Goal: Task Accomplishment & Management: Complete application form

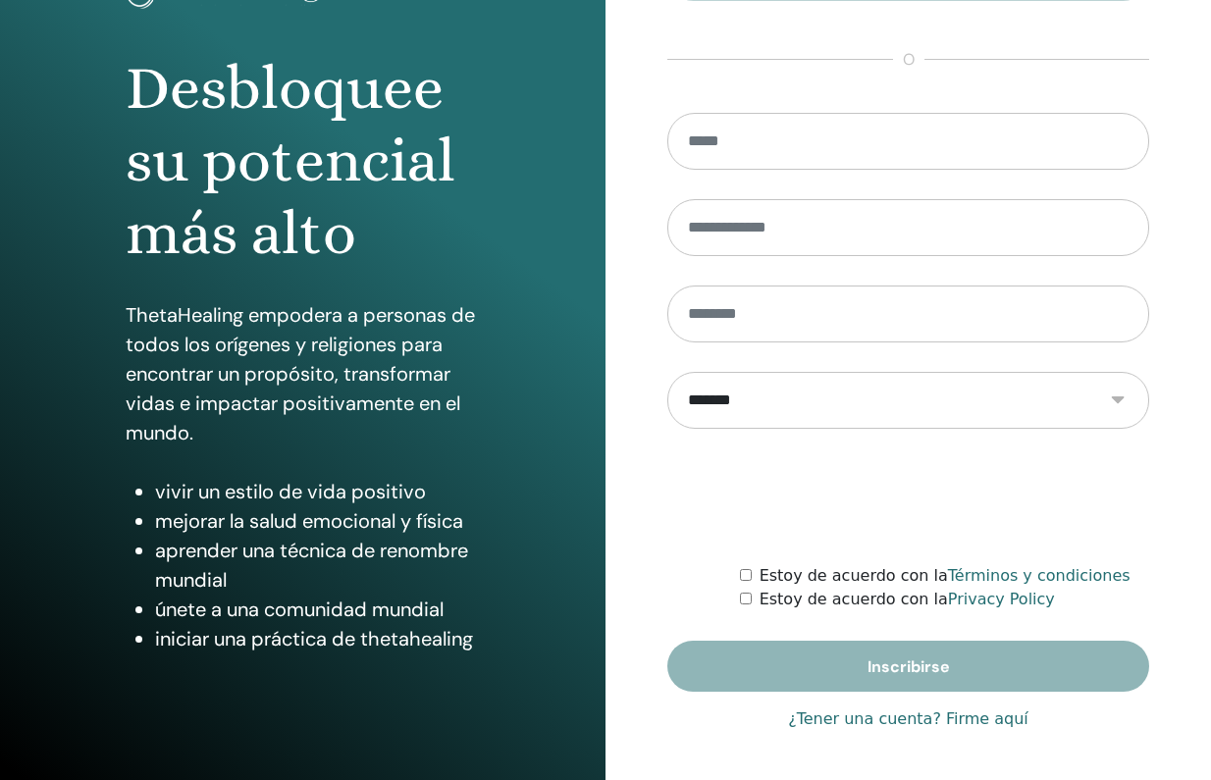
click at [895, 713] on link "¿Tener una cuenta? Firme aquí" at bounding box center [908, 720] width 241 height 24
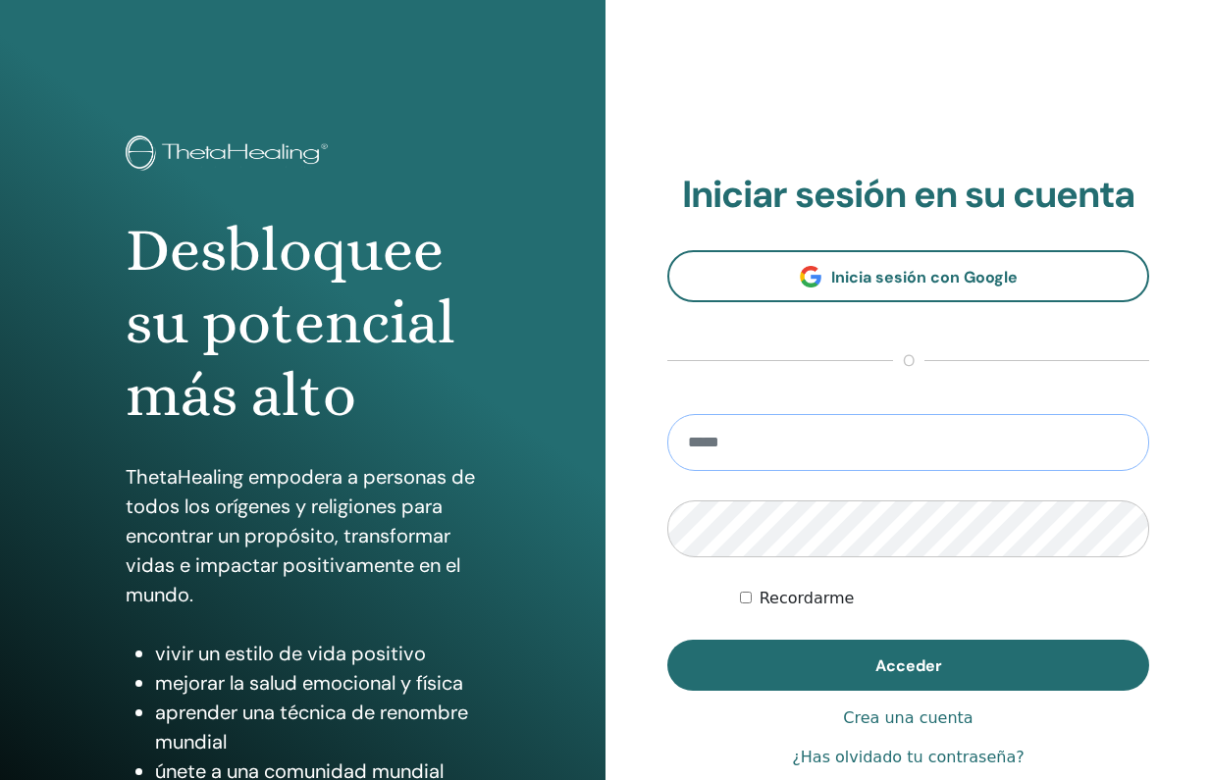
type input "**********"
click at [908, 666] on button "Acceder" at bounding box center [909, 665] width 482 height 51
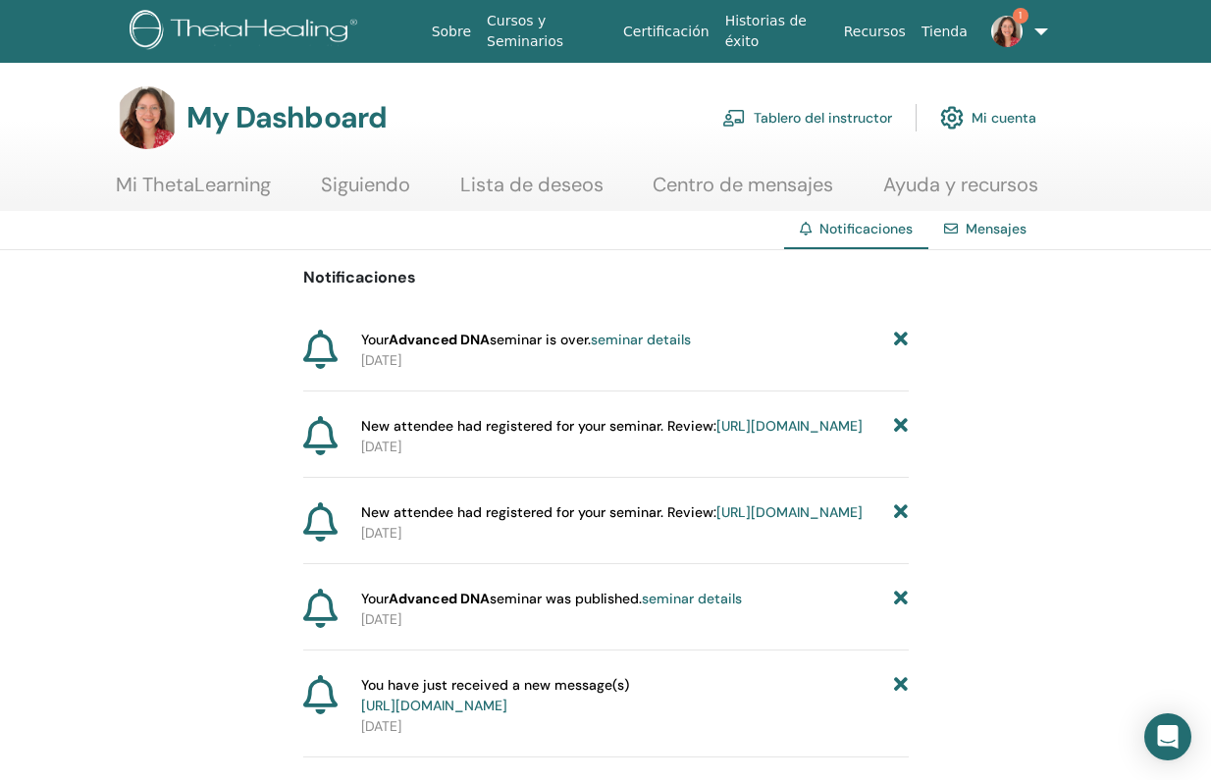
click at [815, 120] on link "Tablero del instructor" at bounding box center [808, 117] width 170 height 43
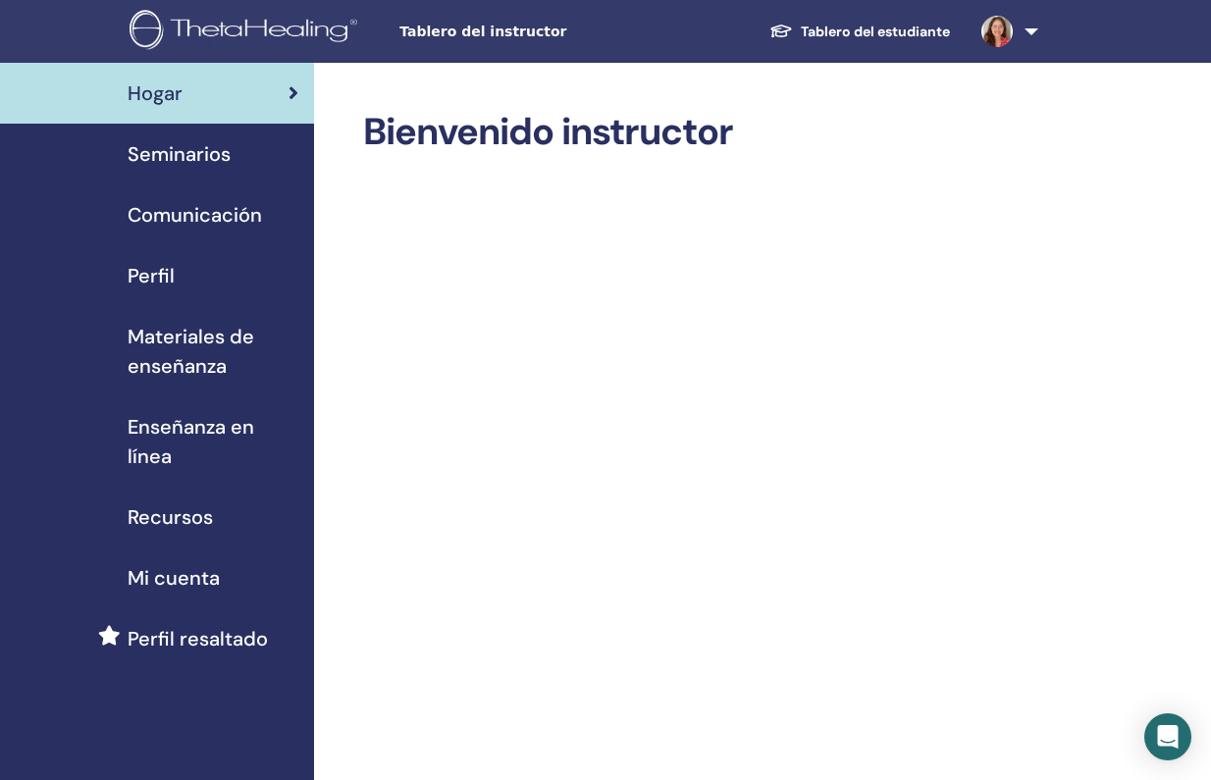
click at [210, 163] on span "Seminarios" at bounding box center [179, 153] width 103 height 29
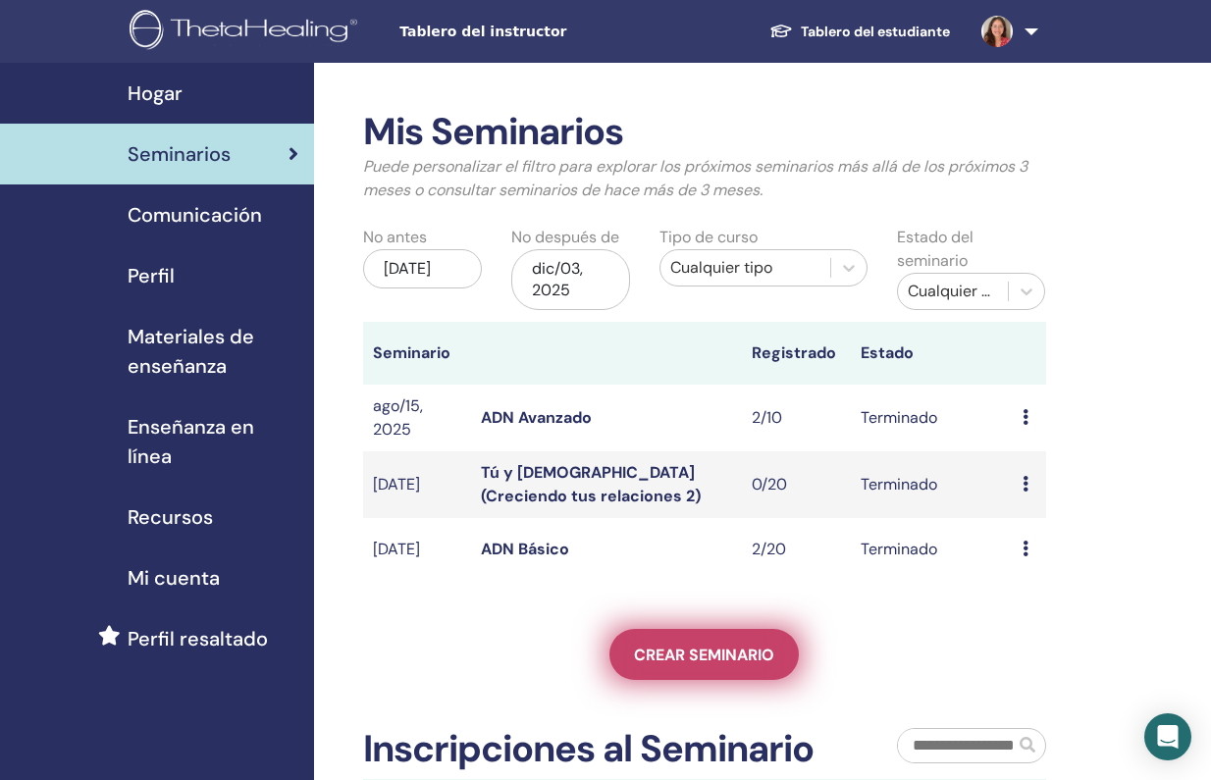
click at [716, 672] on link "Crear seminario" at bounding box center [704, 654] width 189 height 51
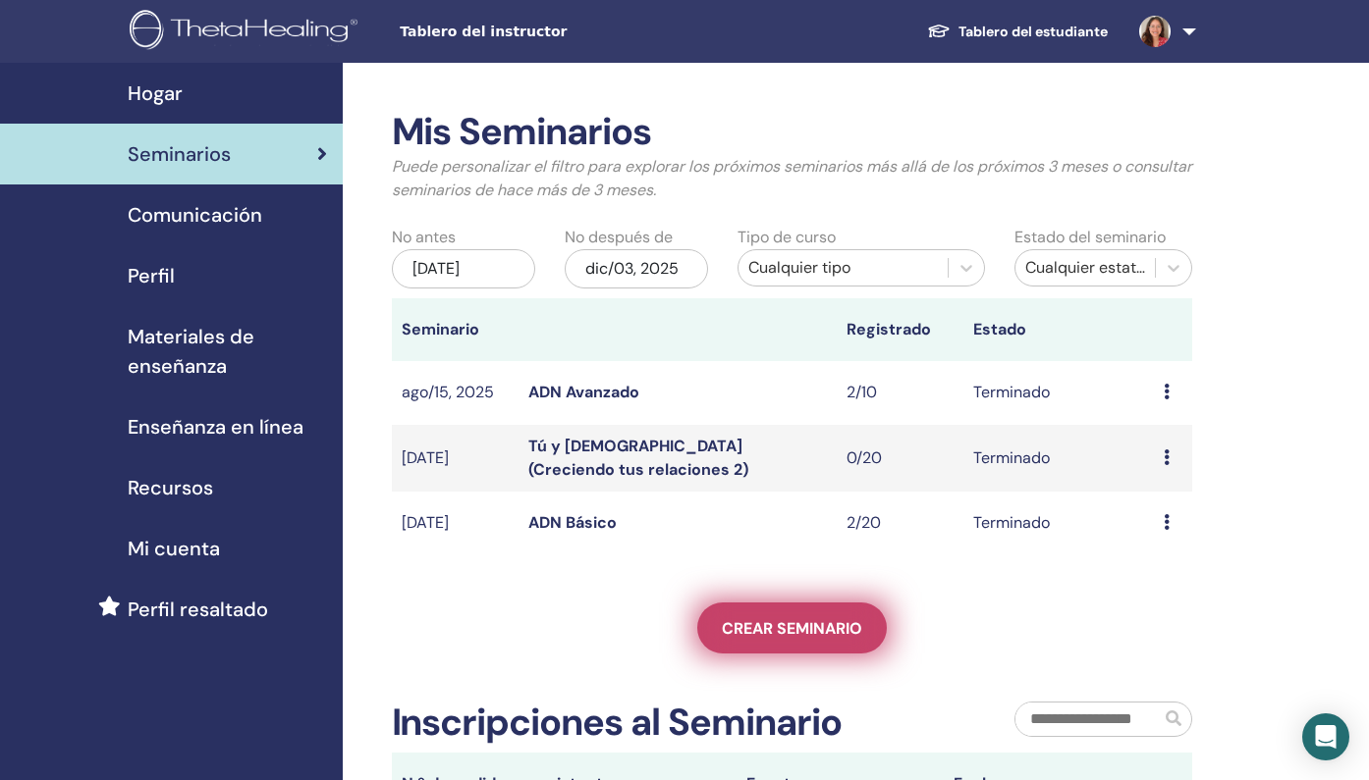
click at [750, 618] on span "Crear seminario" at bounding box center [792, 628] width 140 height 21
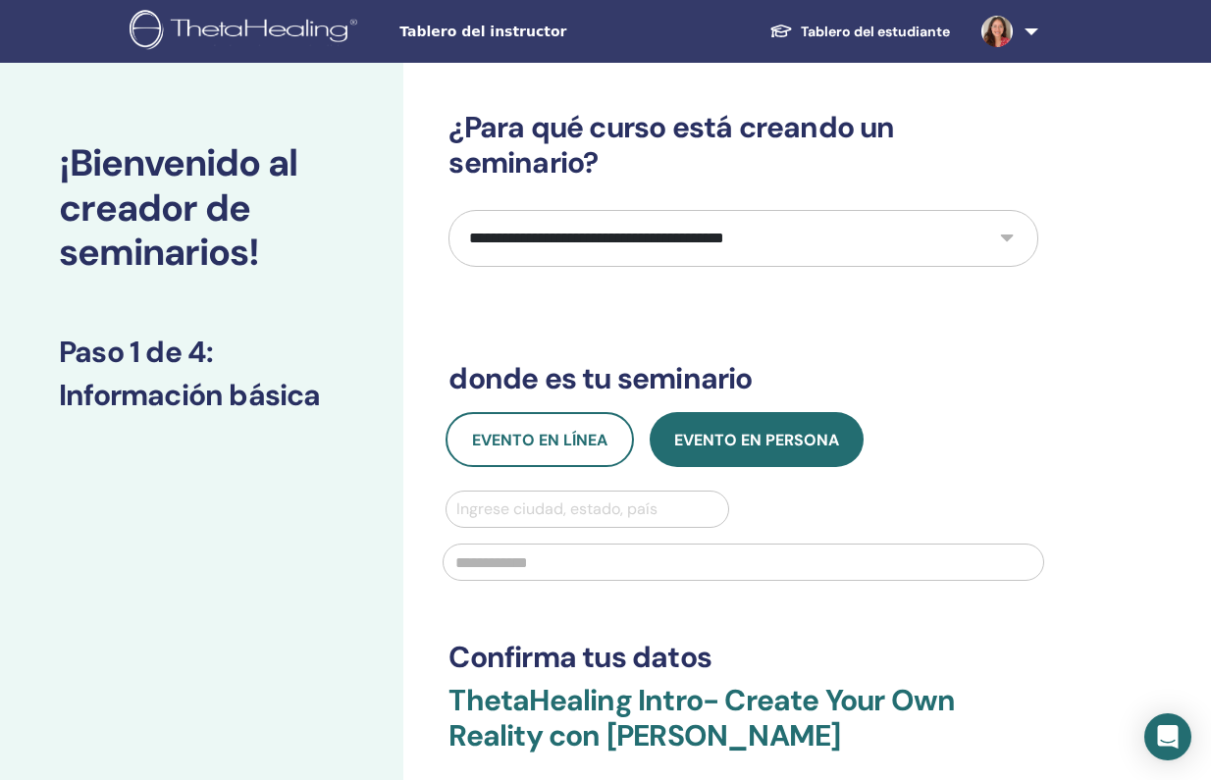
select select "*"
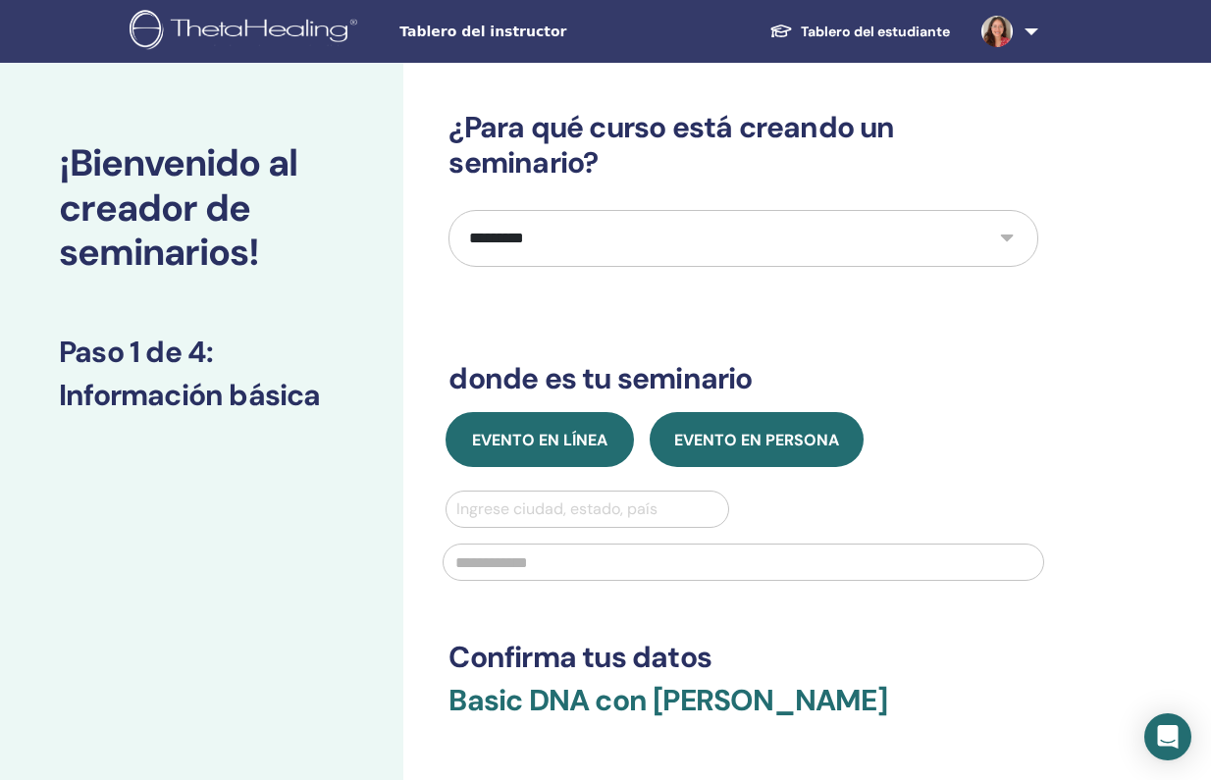
click at [569, 437] on span "Evento en línea" at bounding box center [539, 440] width 135 height 21
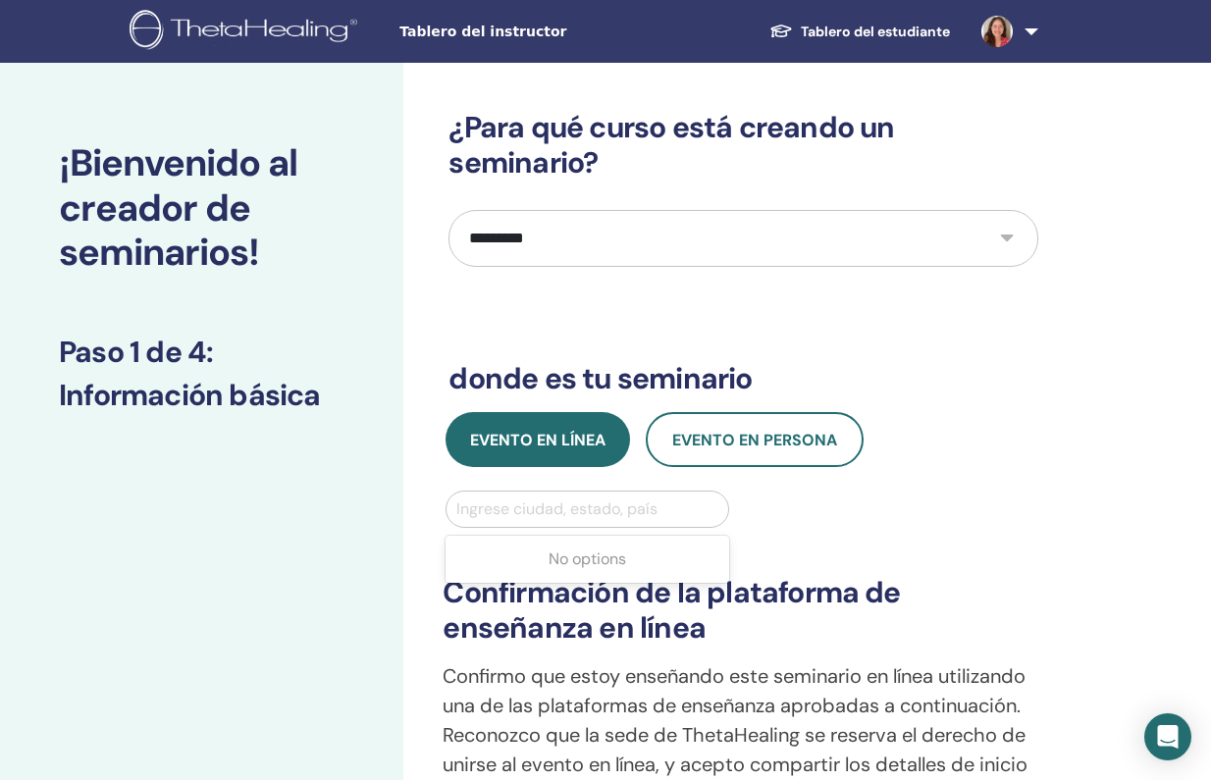
click at [565, 506] on div "Ingrese ciudad, estado, país" at bounding box center [587, 510] width 261 height 24
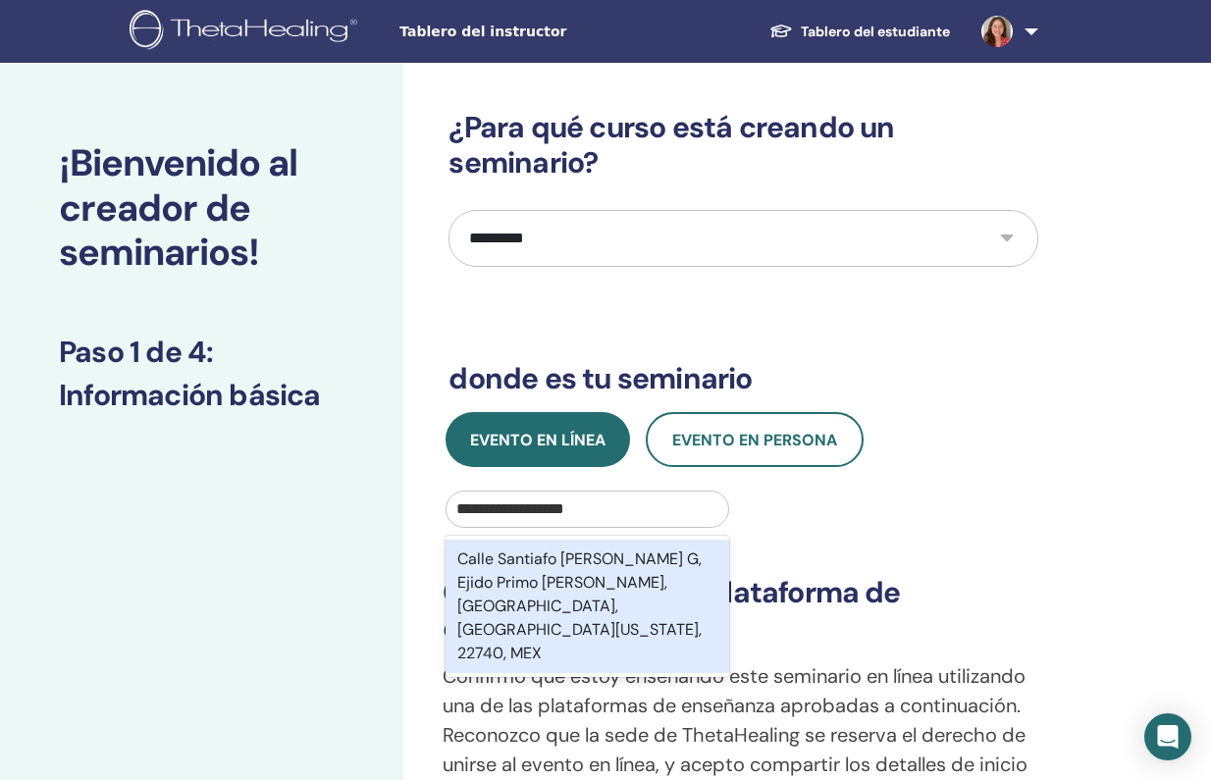
click at [554, 511] on input "**********" at bounding box center [524, 510] width 134 height 24
click at [509, 509] on input "**********" at bounding box center [520, 510] width 126 height 24
type input "**********"
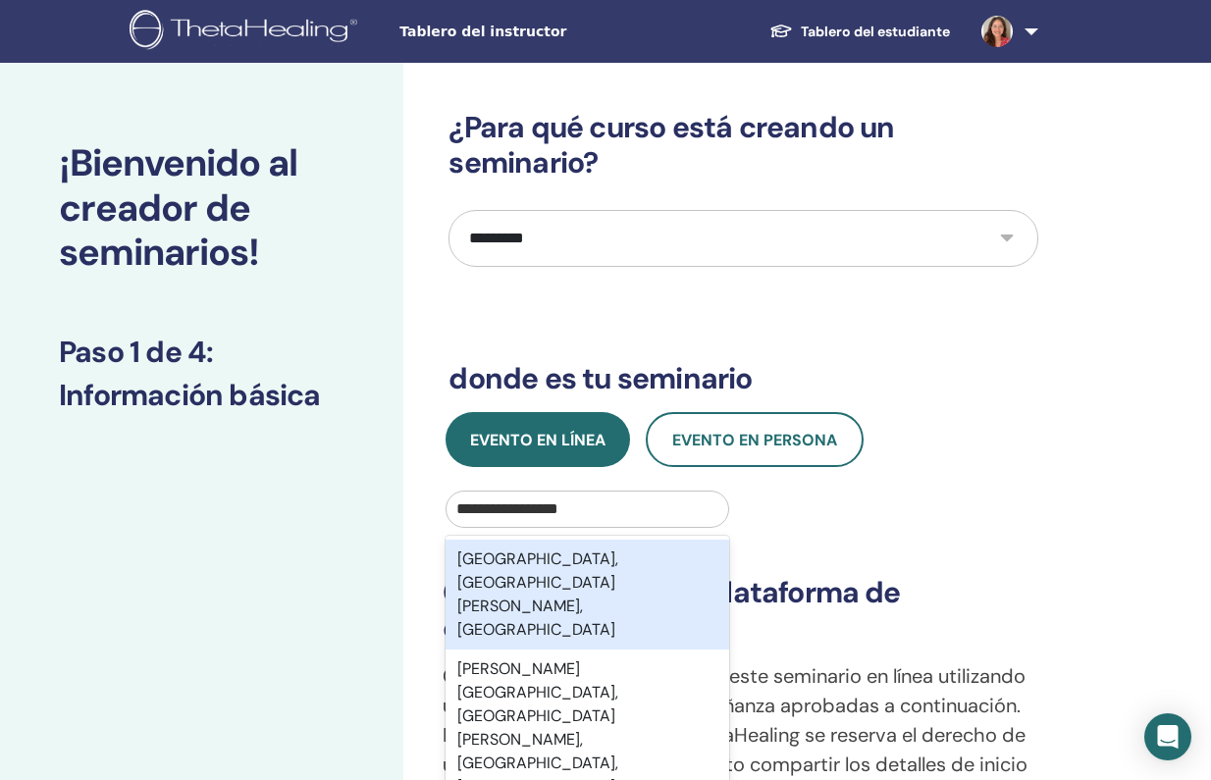
click at [504, 570] on div "[GEOGRAPHIC_DATA], [GEOGRAPHIC_DATA][PERSON_NAME], [GEOGRAPHIC_DATA]" at bounding box center [587, 595] width 283 height 110
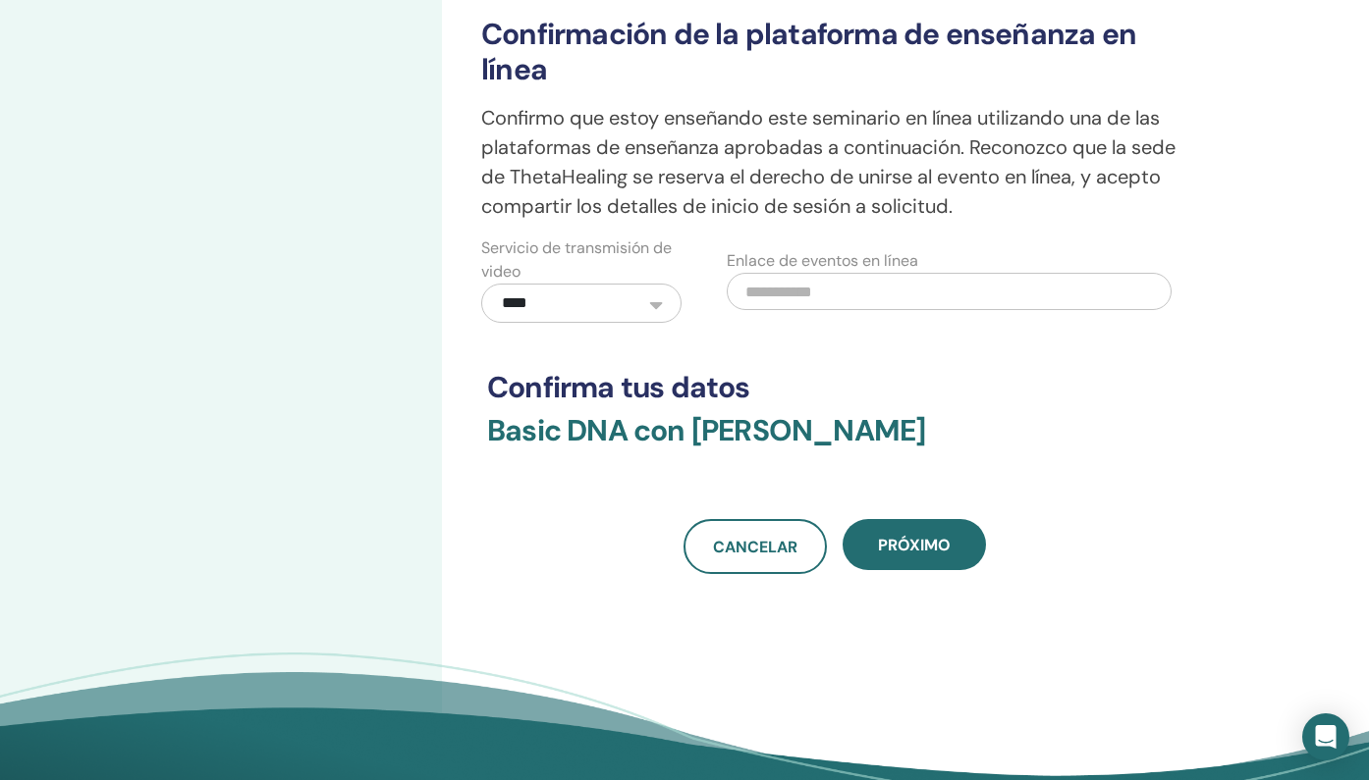
scroll to position [523, 0]
click at [701, 413] on h3 "Basic DNA con Mariana Xicotencatl Esquivel" at bounding box center [834, 442] width 694 height 59
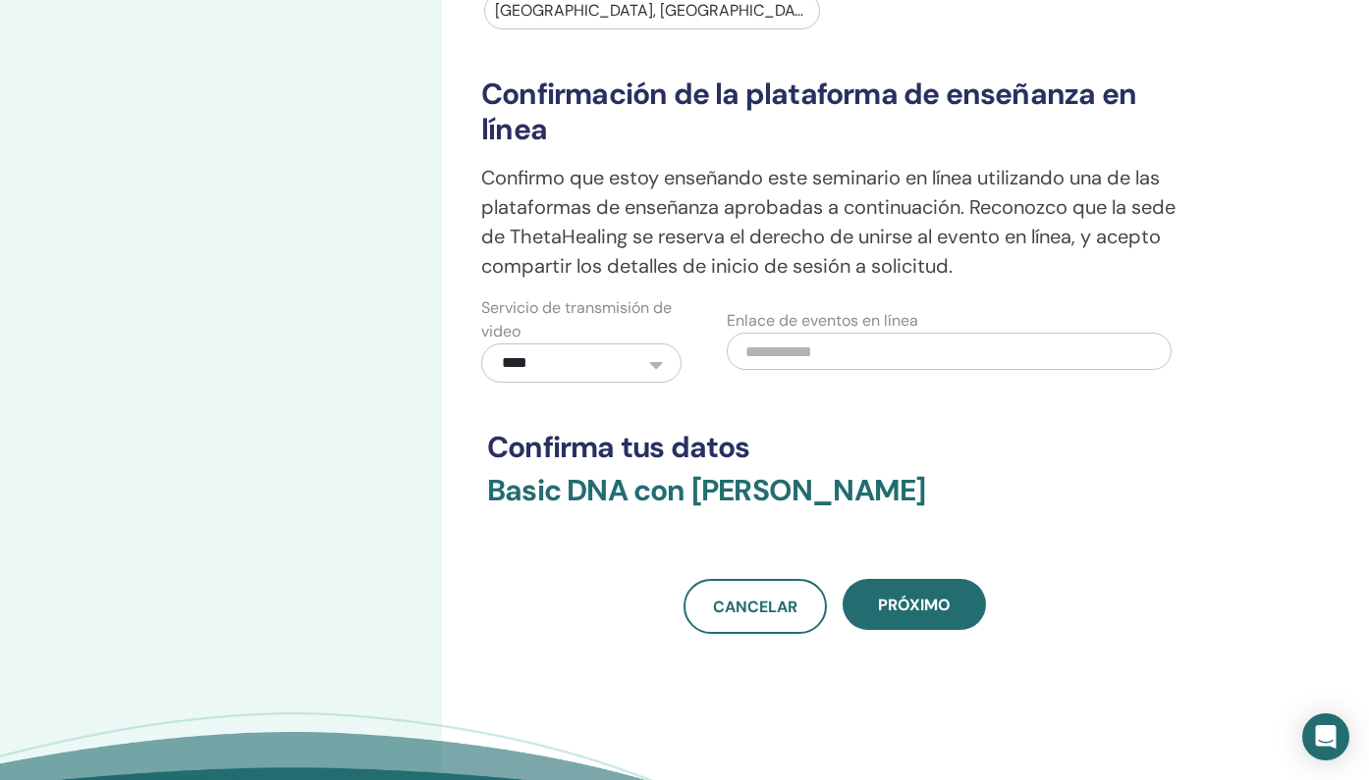
scroll to position [518, 0]
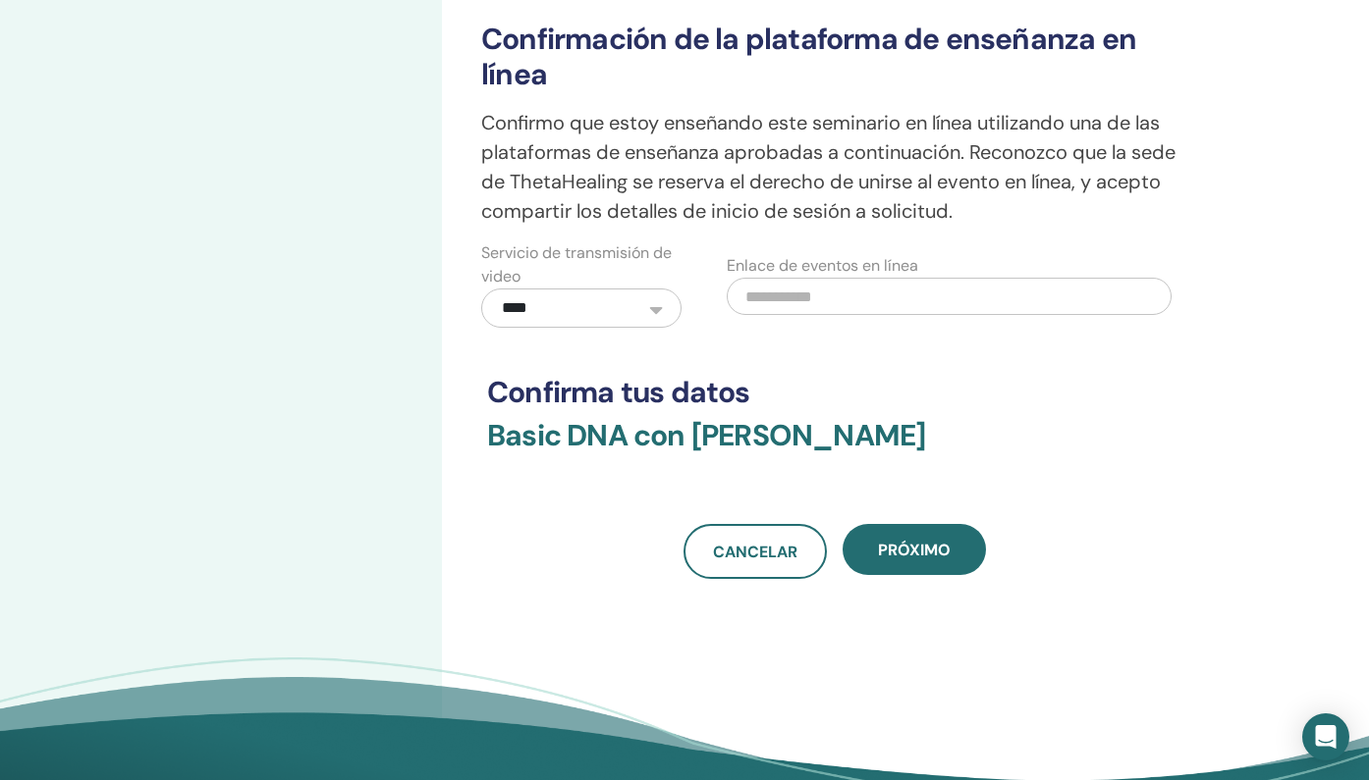
click at [918, 438] on h3 "Basic DNA con Mariana Xicotencatl Esquivel" at bounding box center [834, 447] width 694 height 59
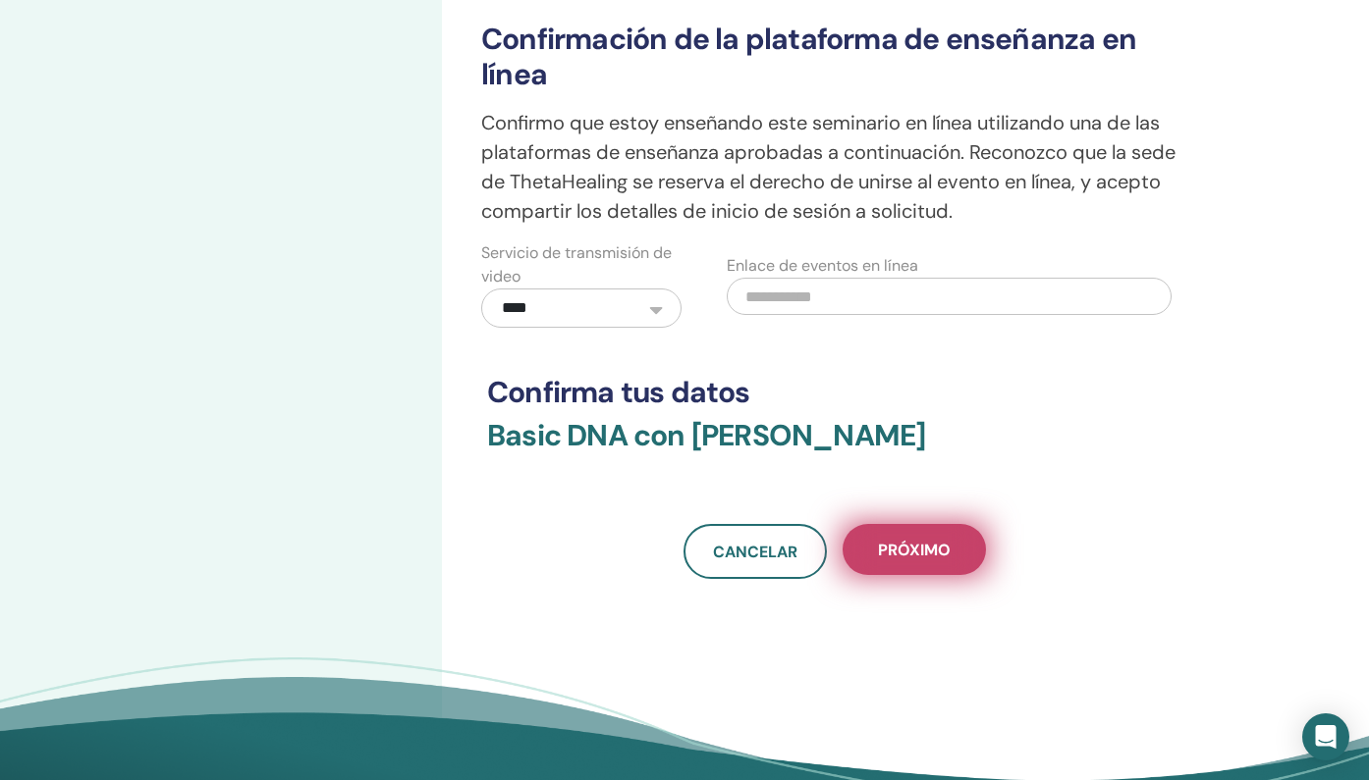
click at [920, 543] on span "próximo" at bounding box center [914, 550] width 73 height 21
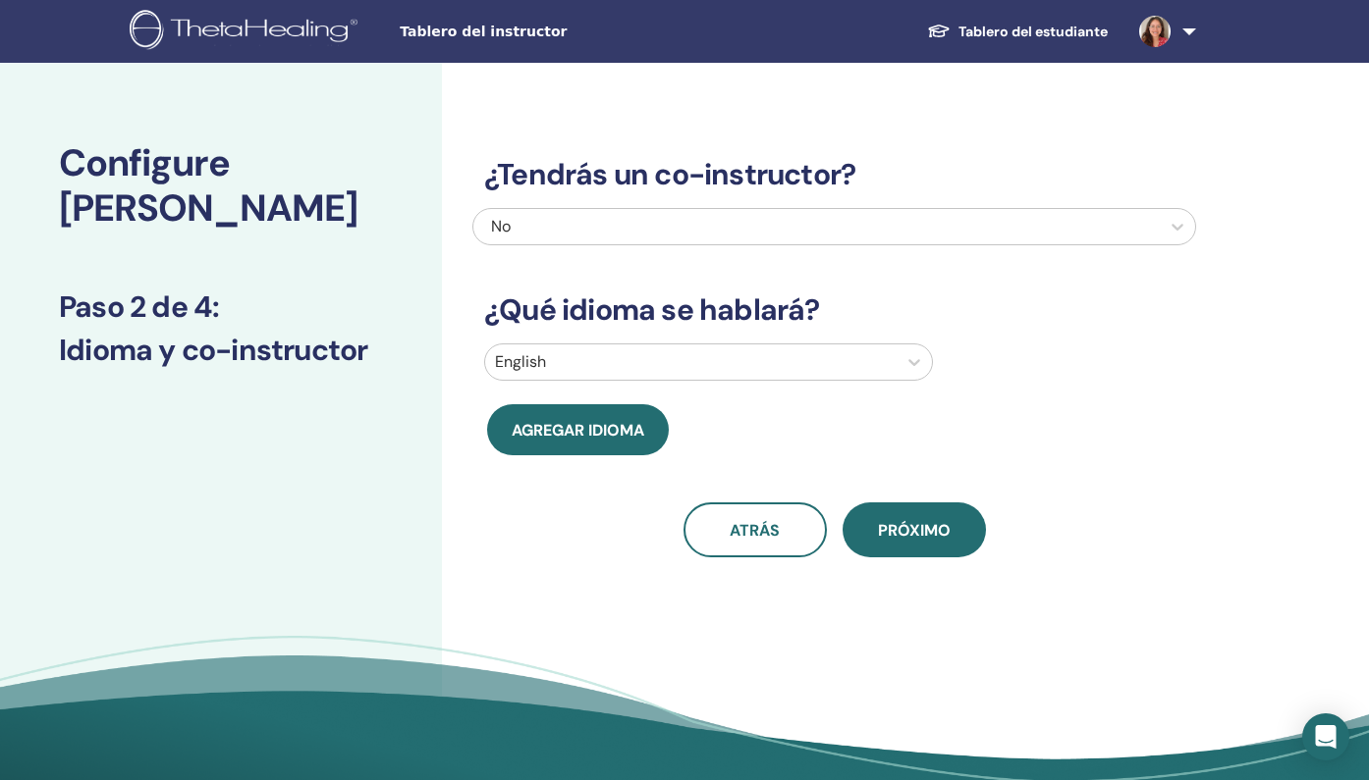
scroll to position [0, 0]
click at [624, 221] on div "No" at bounding box center [765, 227] width 548 height 24
type input "**********"
click at [1174, 222] on icon at bounding box center [1177, 227] width 20 height 20
click at [1174, 223] on icon at bounding box center [1177, 227] width 20 height 20
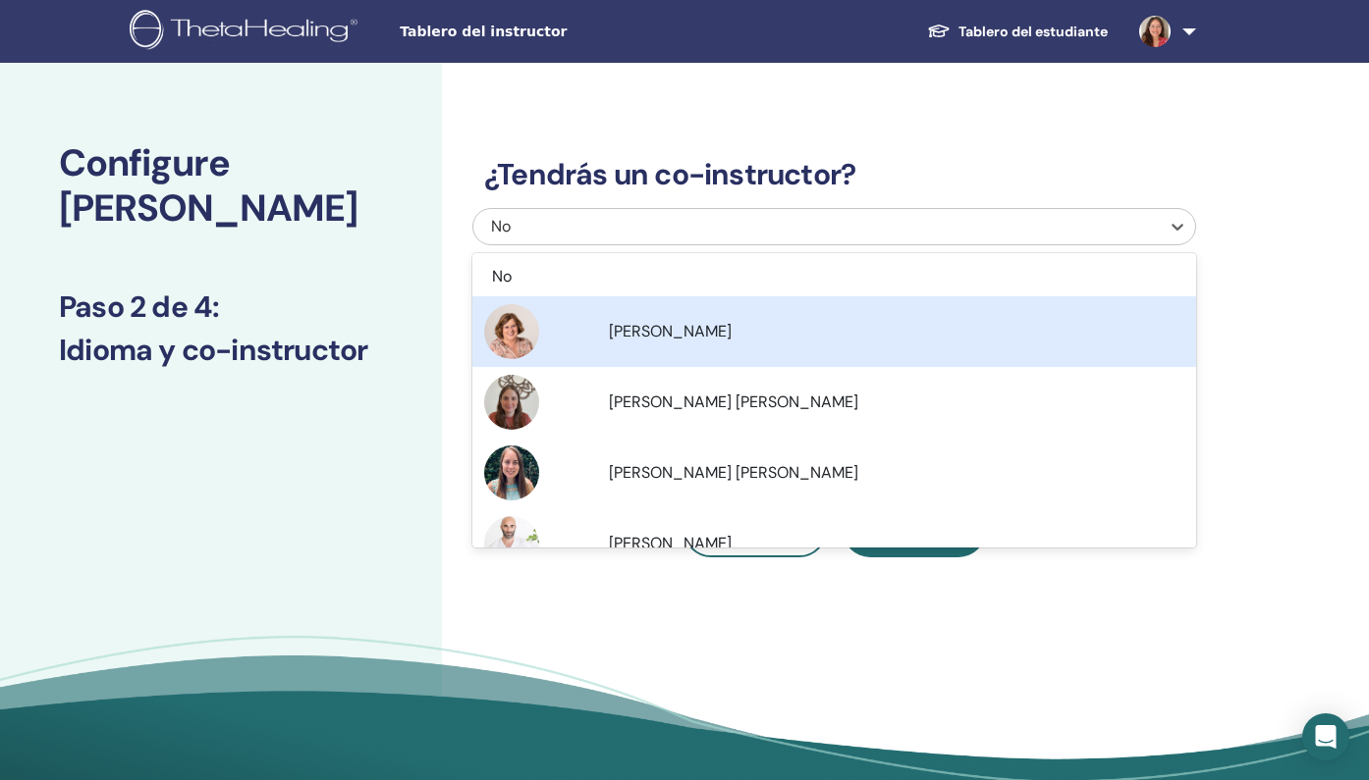
click at [424, 203] on div "Configure [PERSON_NAME] Paso 2 de 4 : Idioma y co-instructor" at bounding box center [221, 215] width 442 height 305
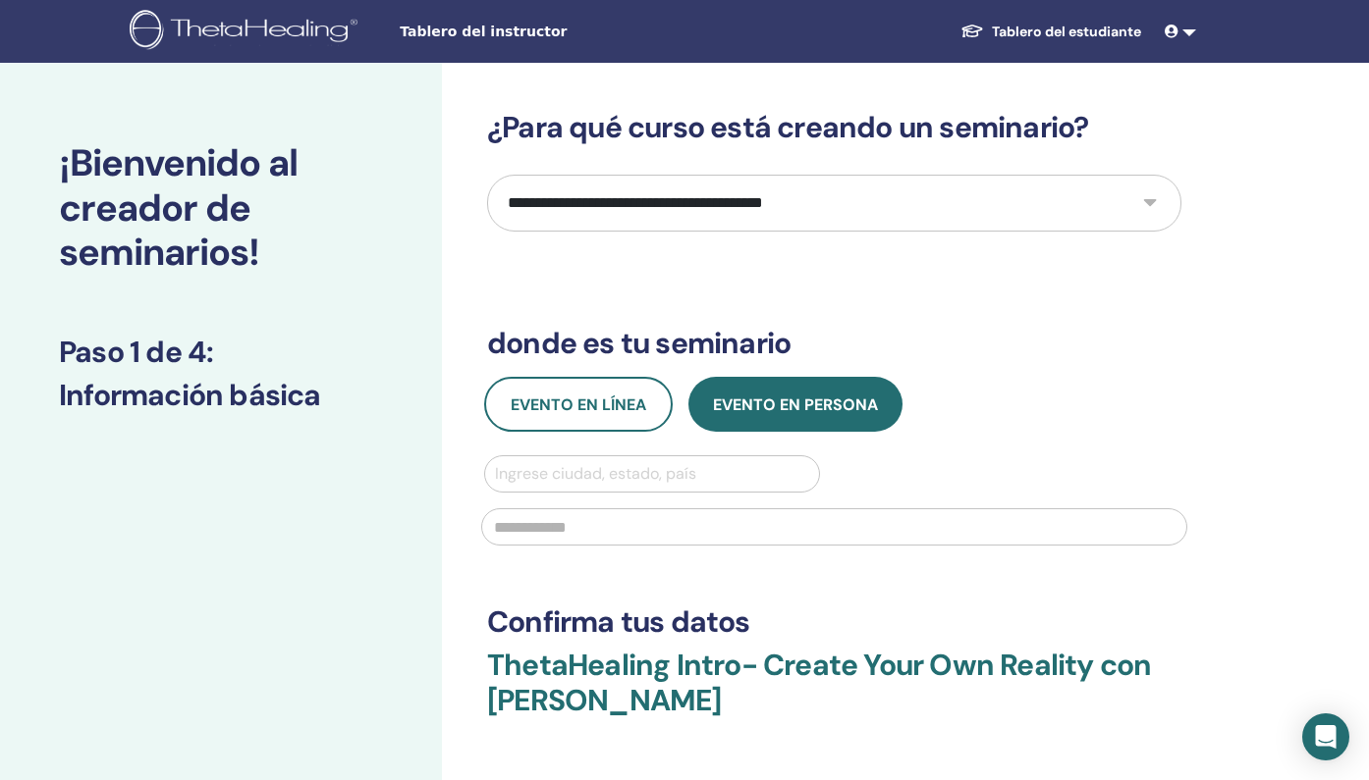
select select "*"
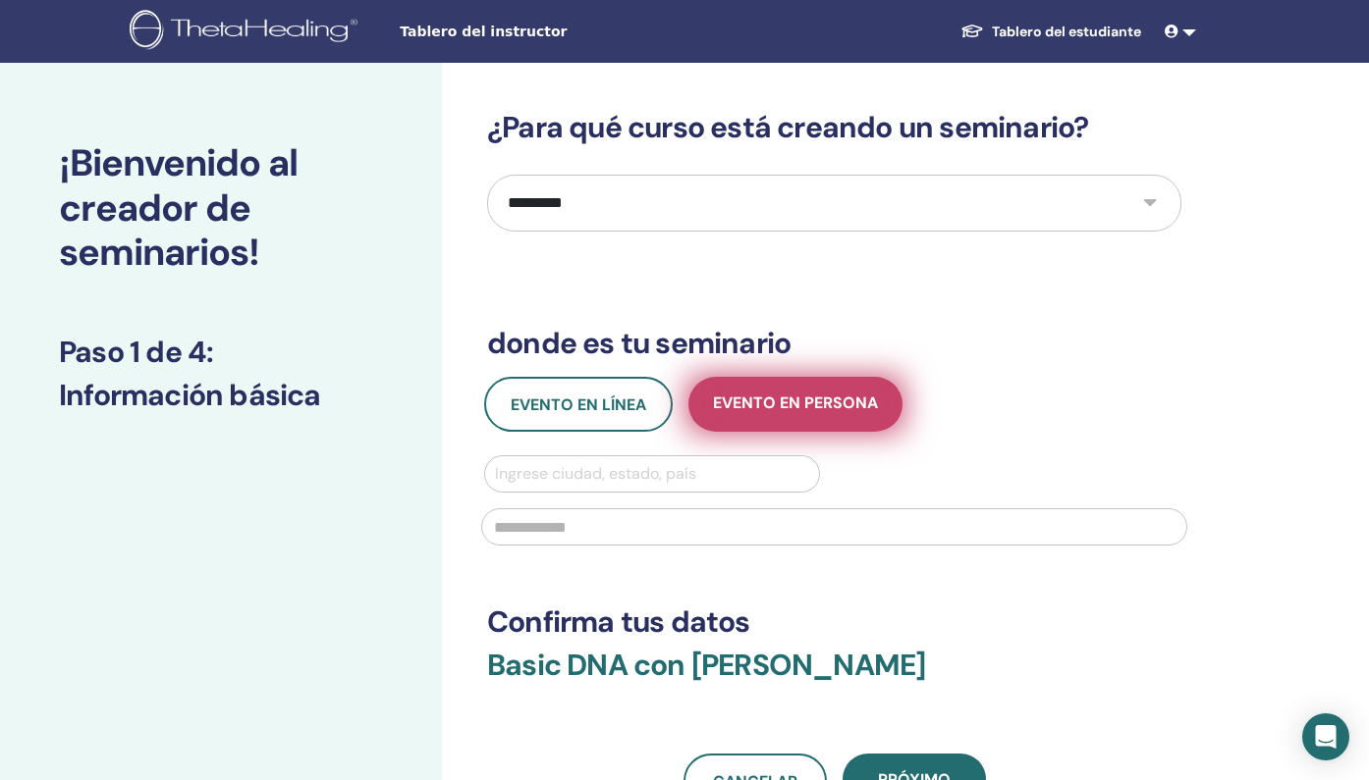
click at [749, 412] on span "Evento en persona" at bounding box center [795, 405] width 165 height 25
click at [740, 406] on span "Evento en persona" at bounding box center [795, 405] width 165 height 25
click at [802, 395] on span "Evento en persona" at bounding box center [795, 405] width 165 height 25
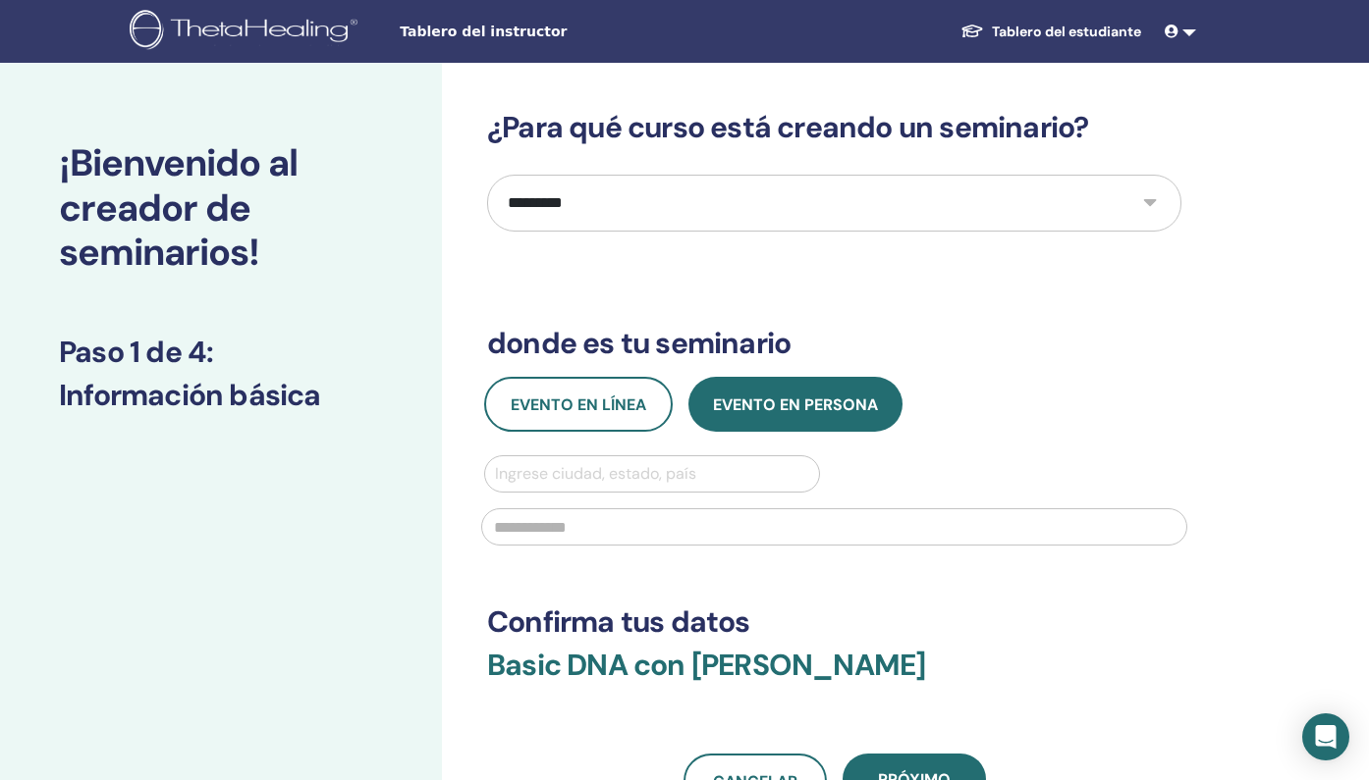
click at [622, 469] on div "Ingrese ciudad, estado, país" at bounding box center [652, 474] width 314 height 24
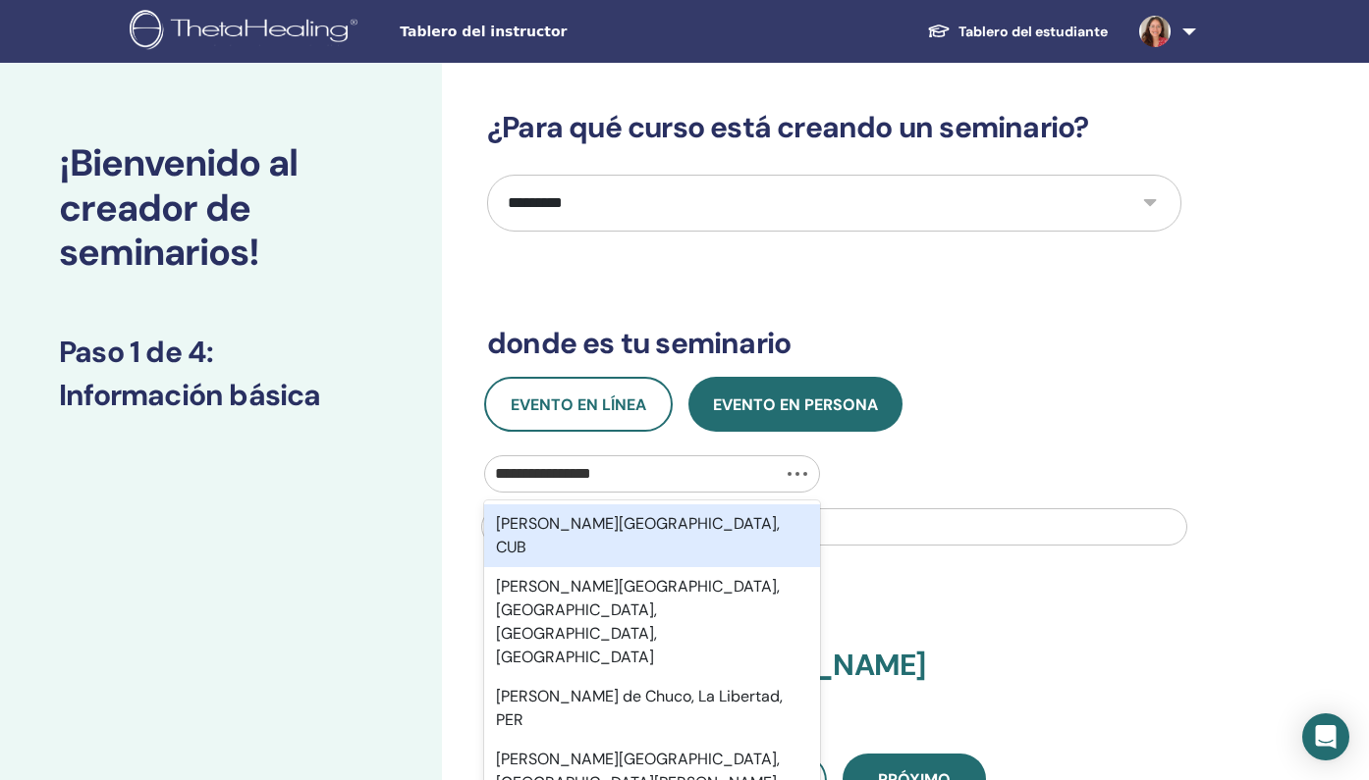
type input "**********"
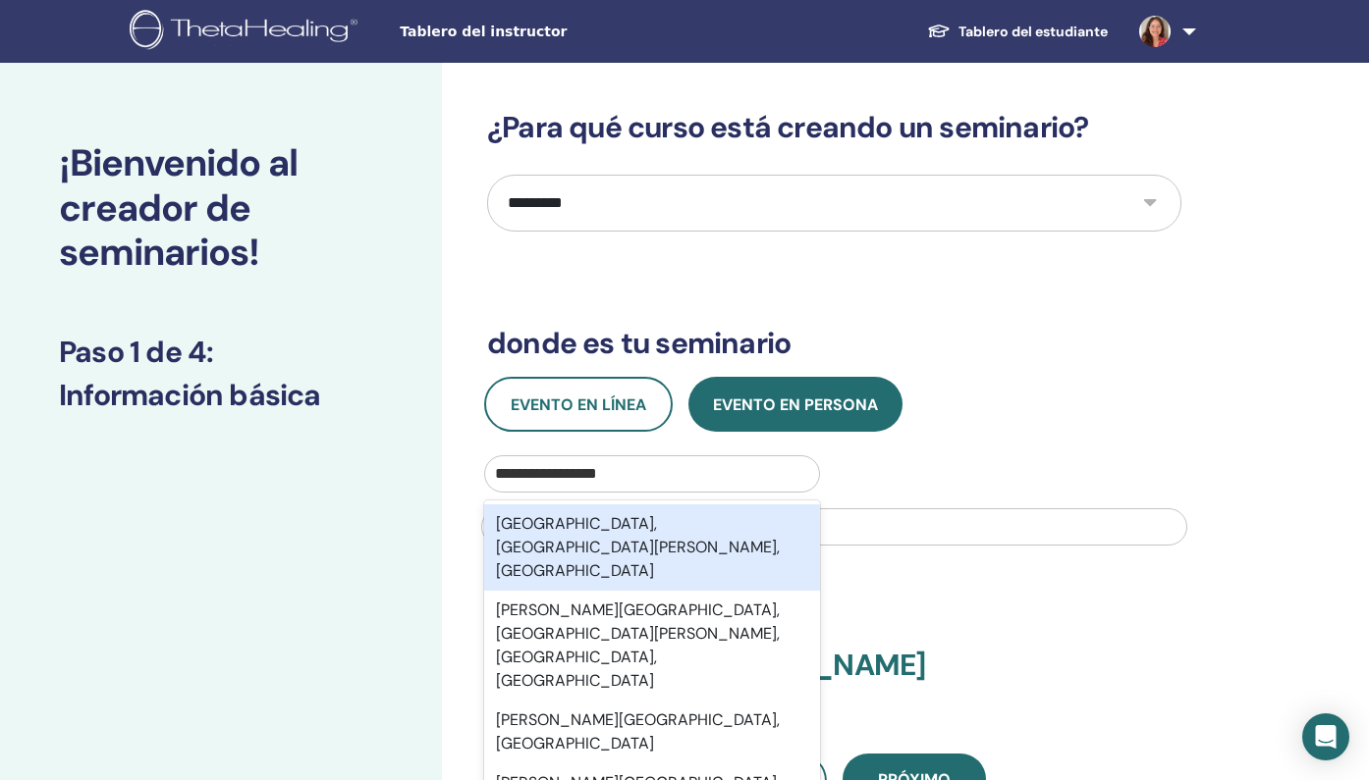
click at [600, 522] on div "[GEOGRAPHIC_DATA], [GEOGRAPHIC_DATA][PERSON_NAME], [GEOGRAPHIC_DATA]" at bounding box center [652, 548] width 336 height 86
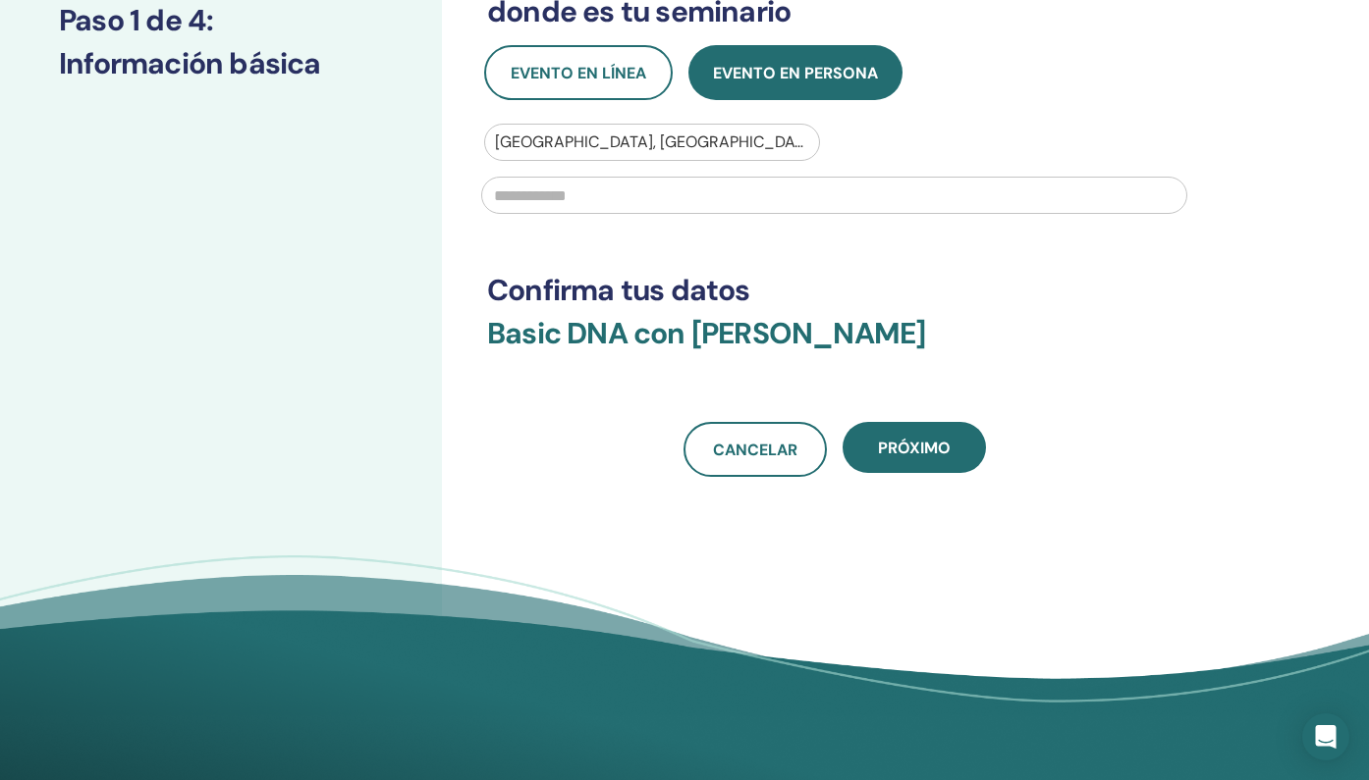
scroll to position [374, 0]
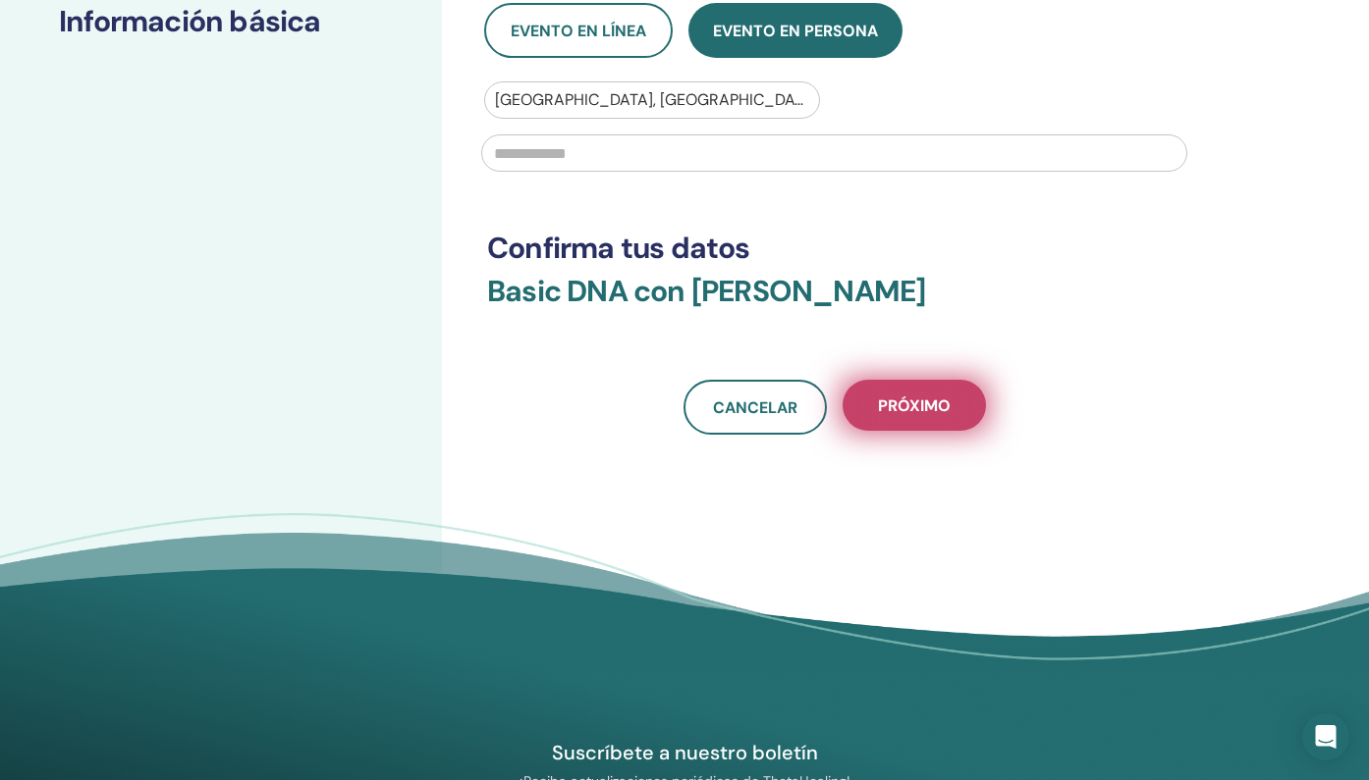
click at [883, 408] on span "próximo" at bounding box center [914, 406] width 73 height 21
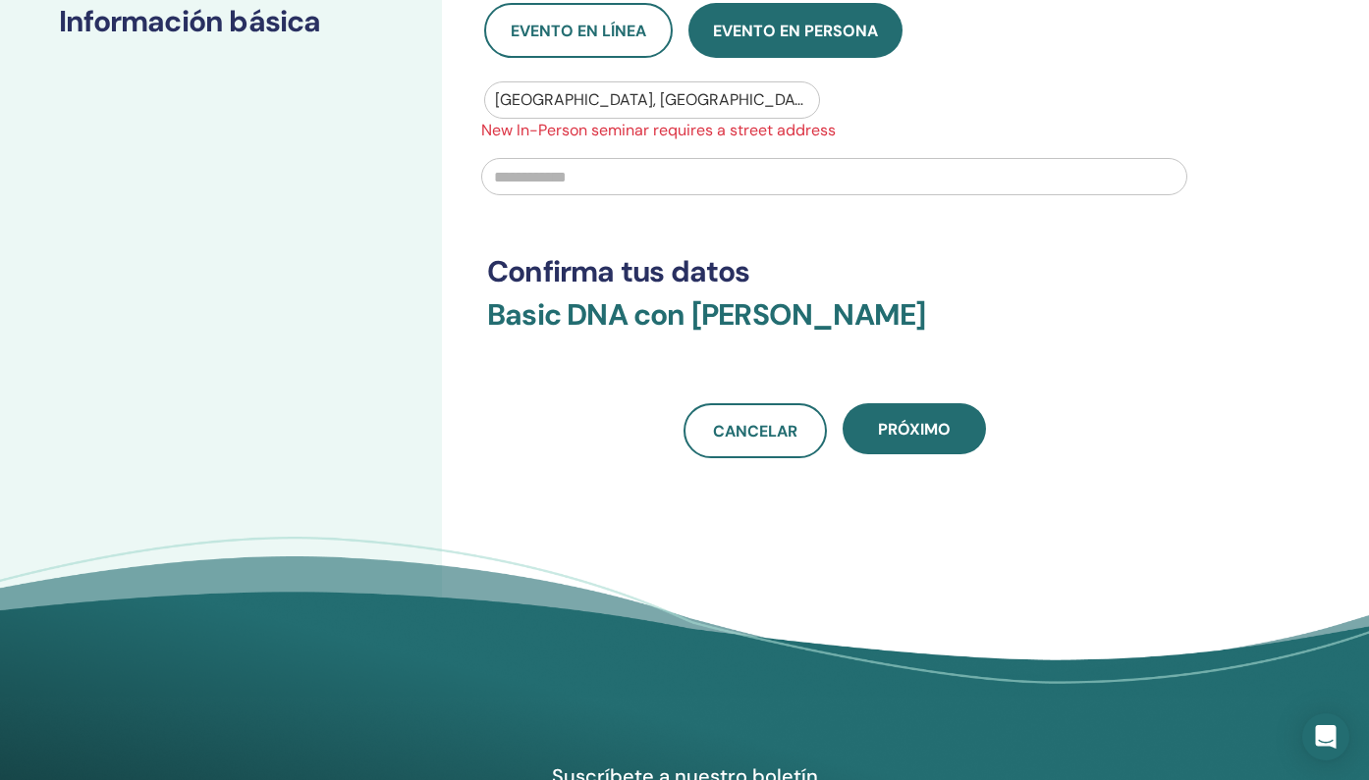
click at [570, 168] on input "text" at bounding box center [834, 176] width 706 height 37
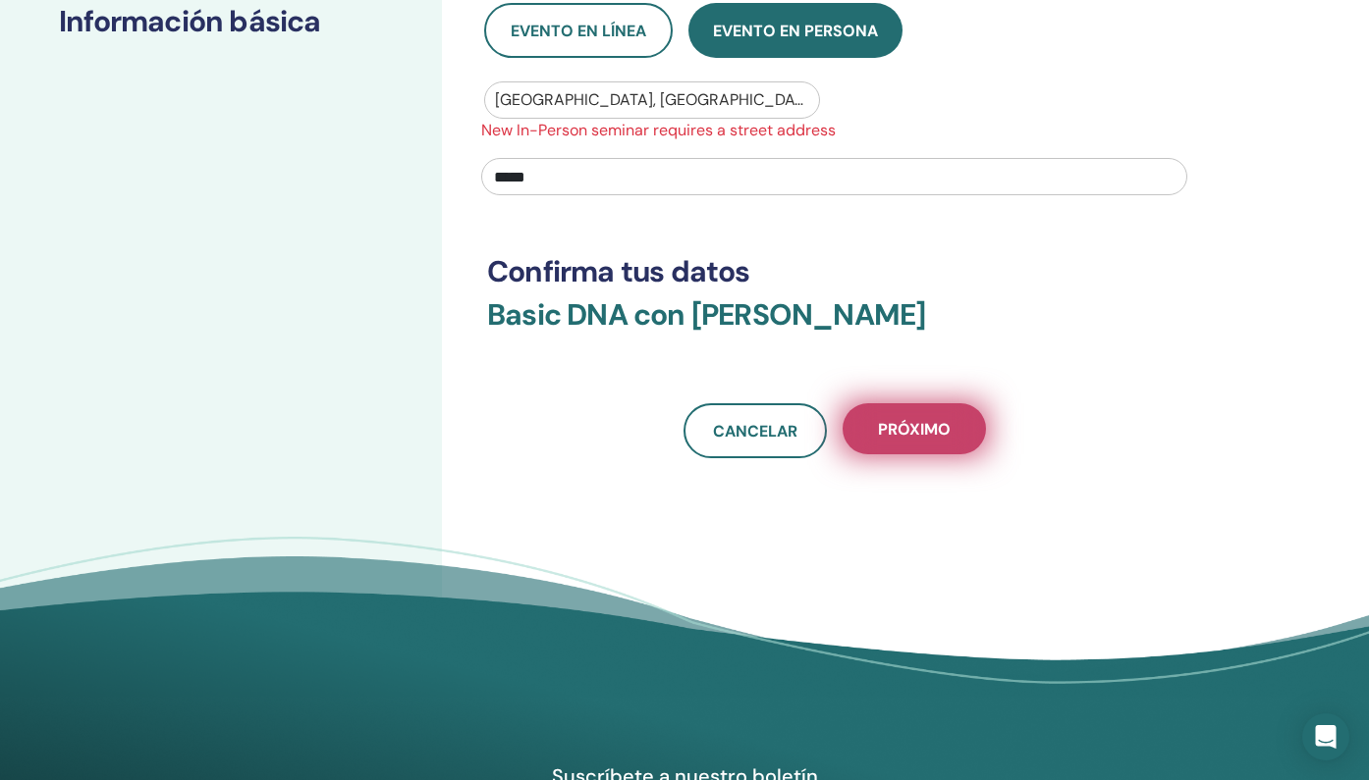
type input "*****"
click at [881, 424] on span "próximo" at bounding box center [914, 429] width 73 height 21
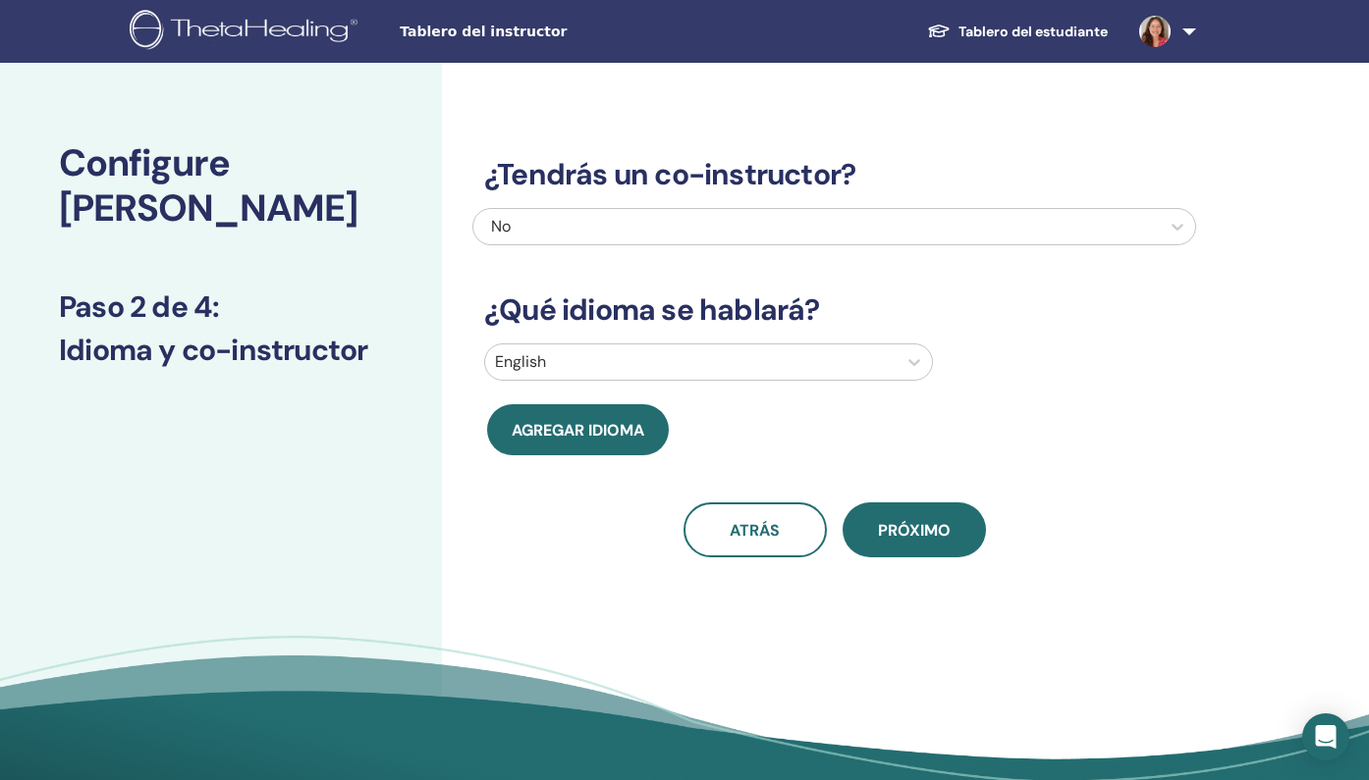
scroll to position [0, 0]
click at [598, 230] on div "No" at bounding box center [765, 227] width 548 height 24
click at [564, 228] on div "No" at bounding box center [765, 227] width 548 height 24
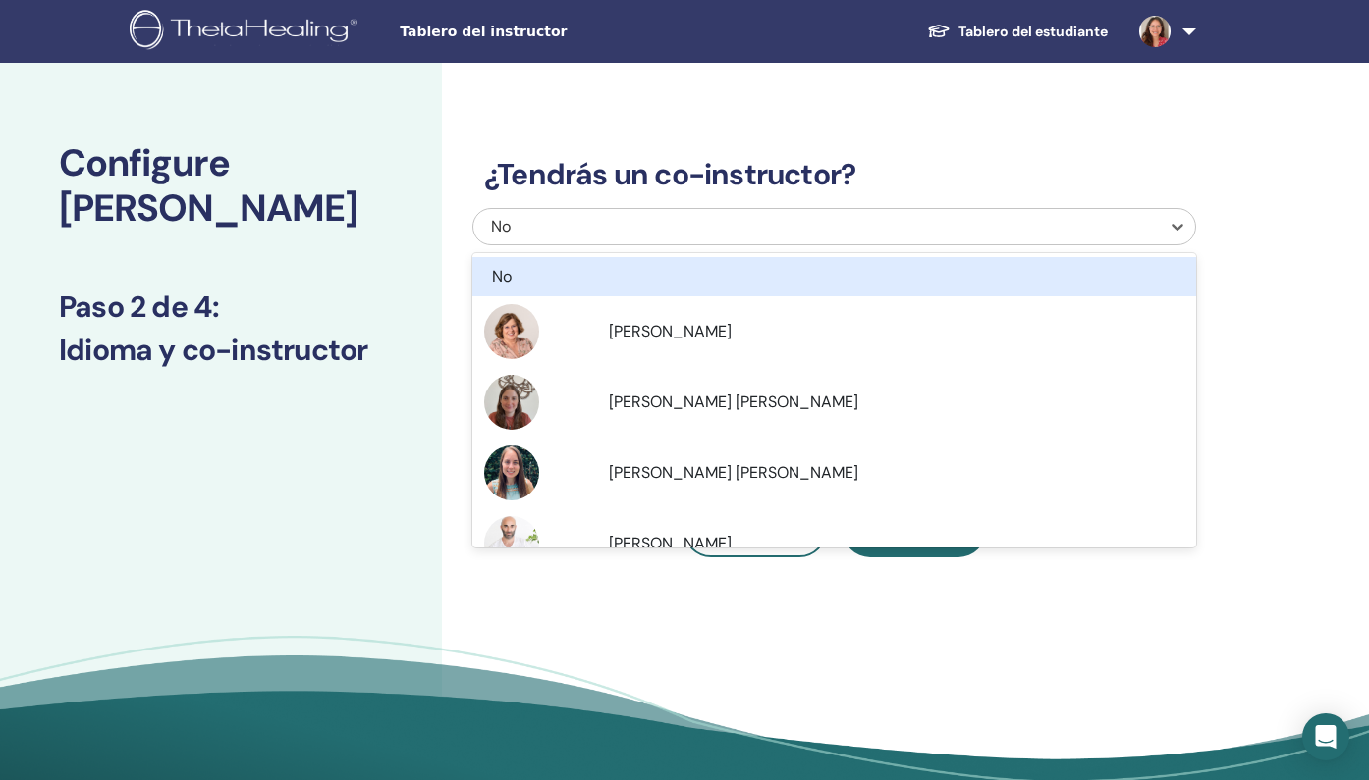
click at [564, 228] on div "No" at bounding box center [765, 227] width 548 height 24
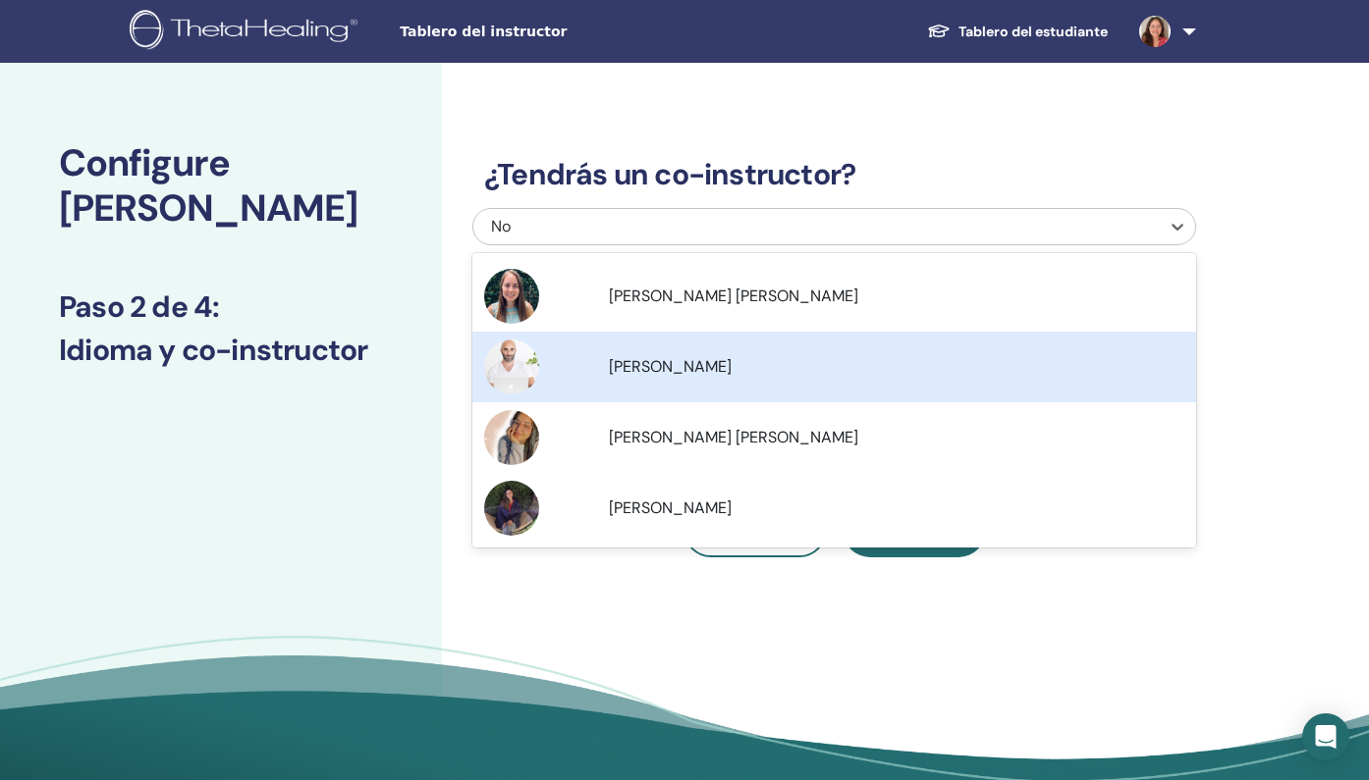
scroll to position [177, 0]
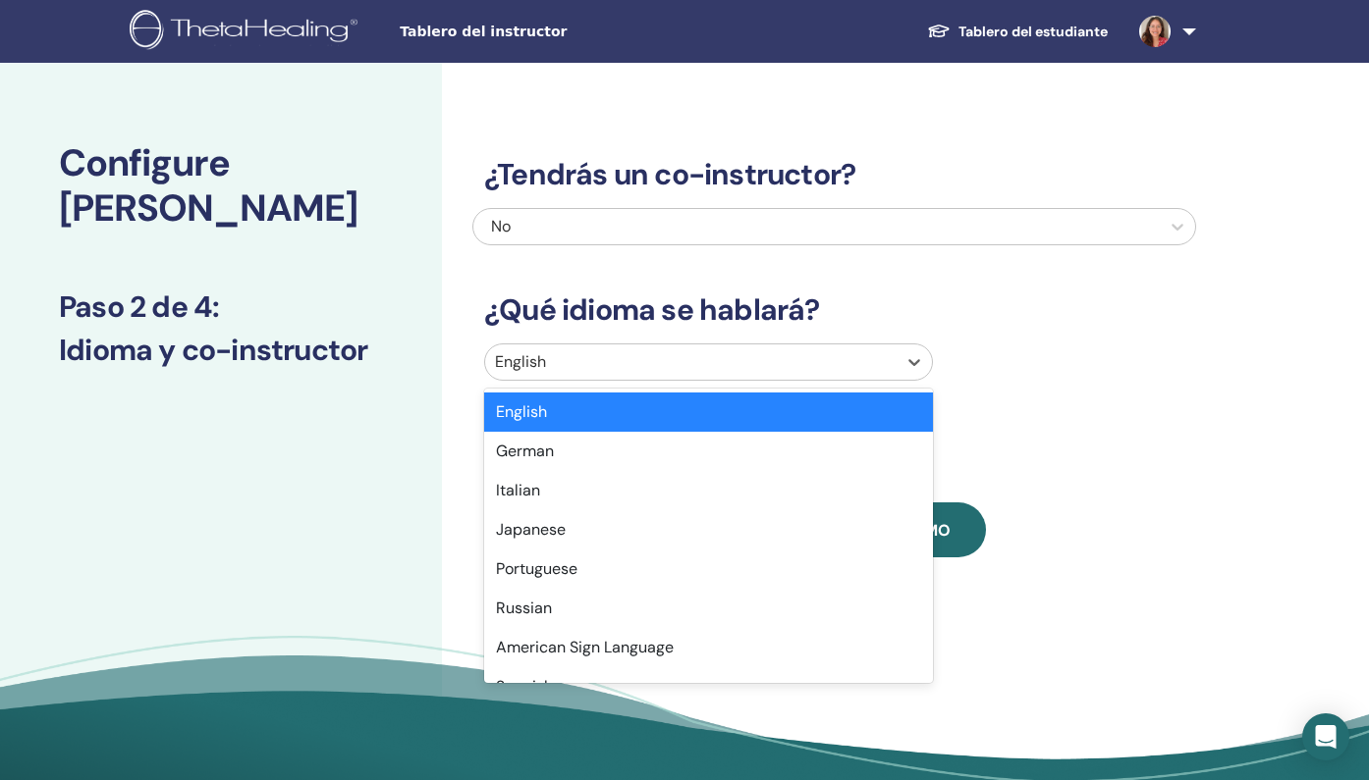
click at [614, 358] on div at bounding box center [691, 362] width 392 height 27
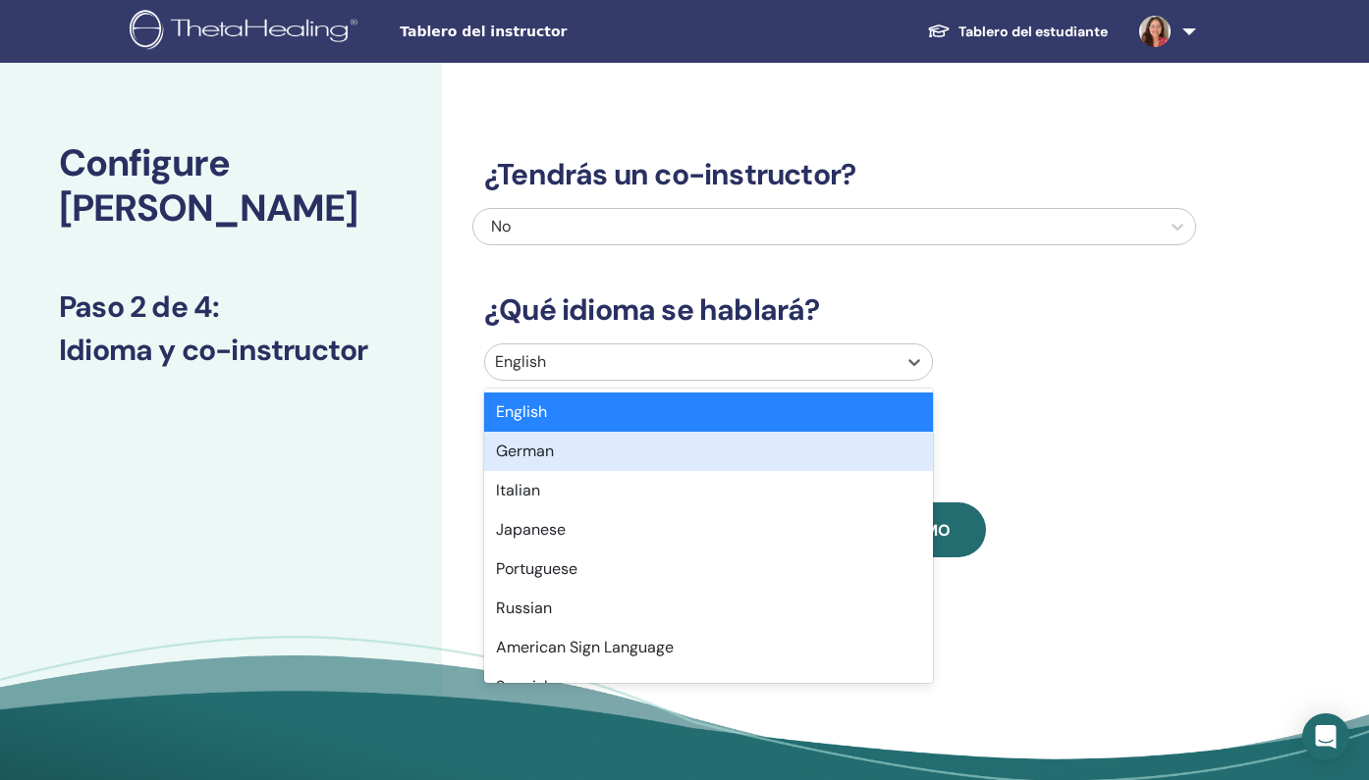
click at [378, 591] on div "Configure [PERSON_NAME] Paso 2 de 4 : Idioma y co-instructor" at bounding box center [221, 448] width 442 height 770
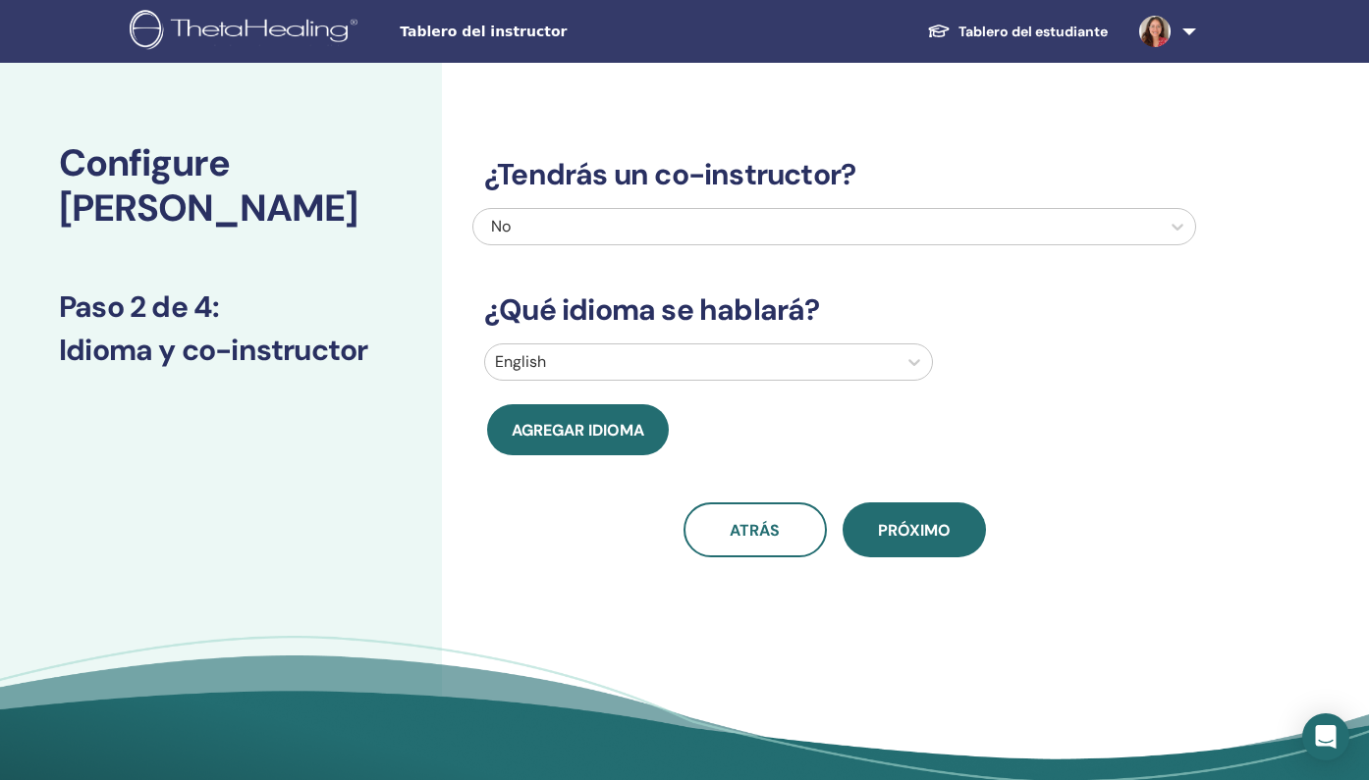
click at [1201, 26] on link at bounding box center [1163, 31] width 81 height 63
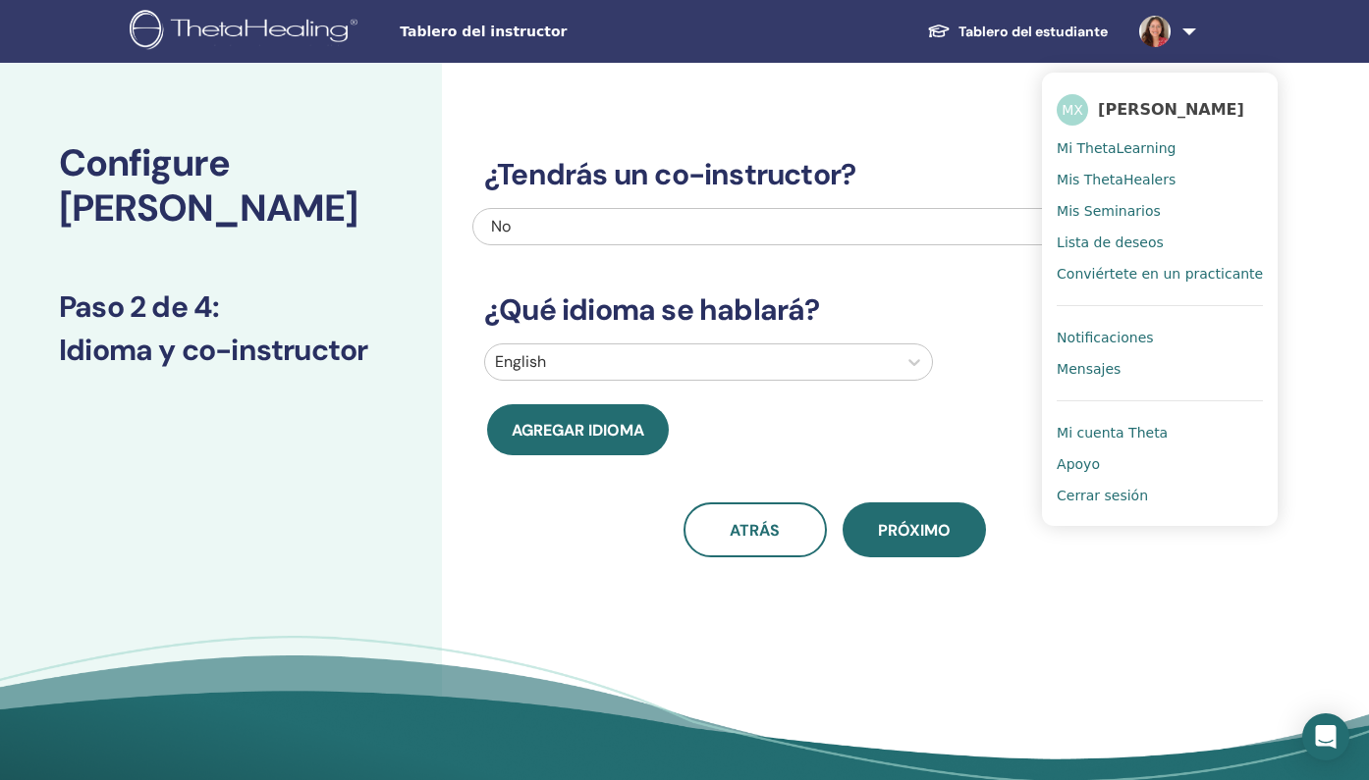
click at [1059, 618] on div "¿Tendrás un co-instructor? No ¿Qué idioma se hablará? English Agregar idioma at…" at bounding box center [898, 448] width 912 height 770
